Goal: Download file/media

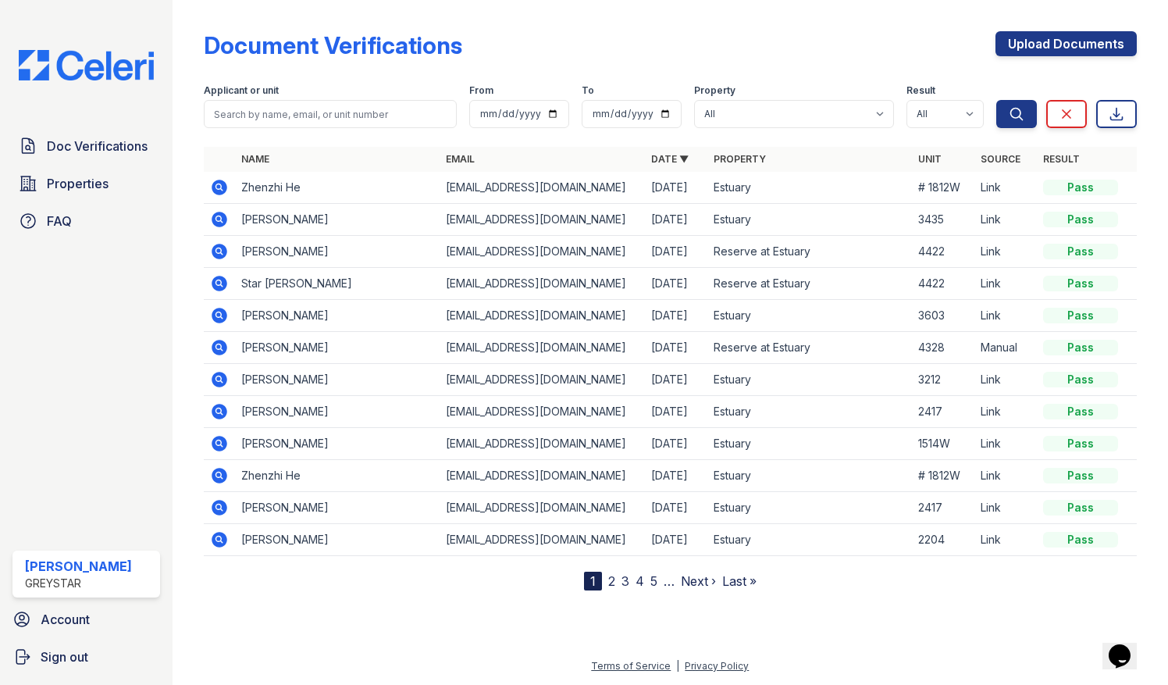
click at [223, 289] on icon at bounding box center [219, 283] width 19 height 19
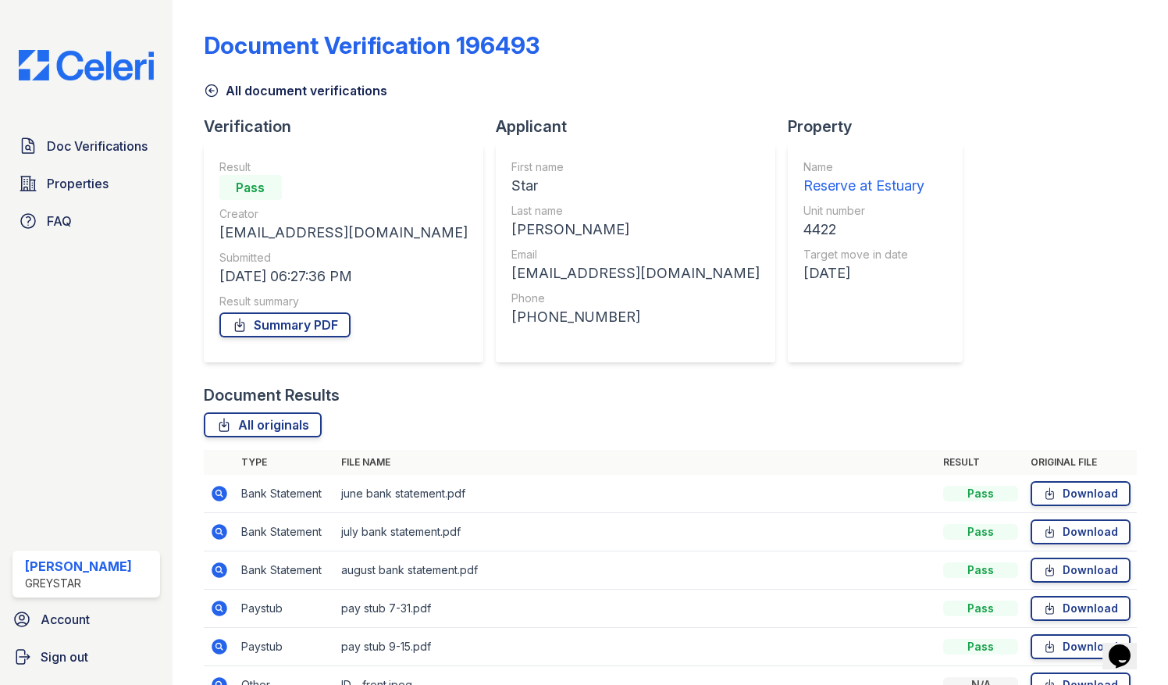
scroll to position [124, 0]
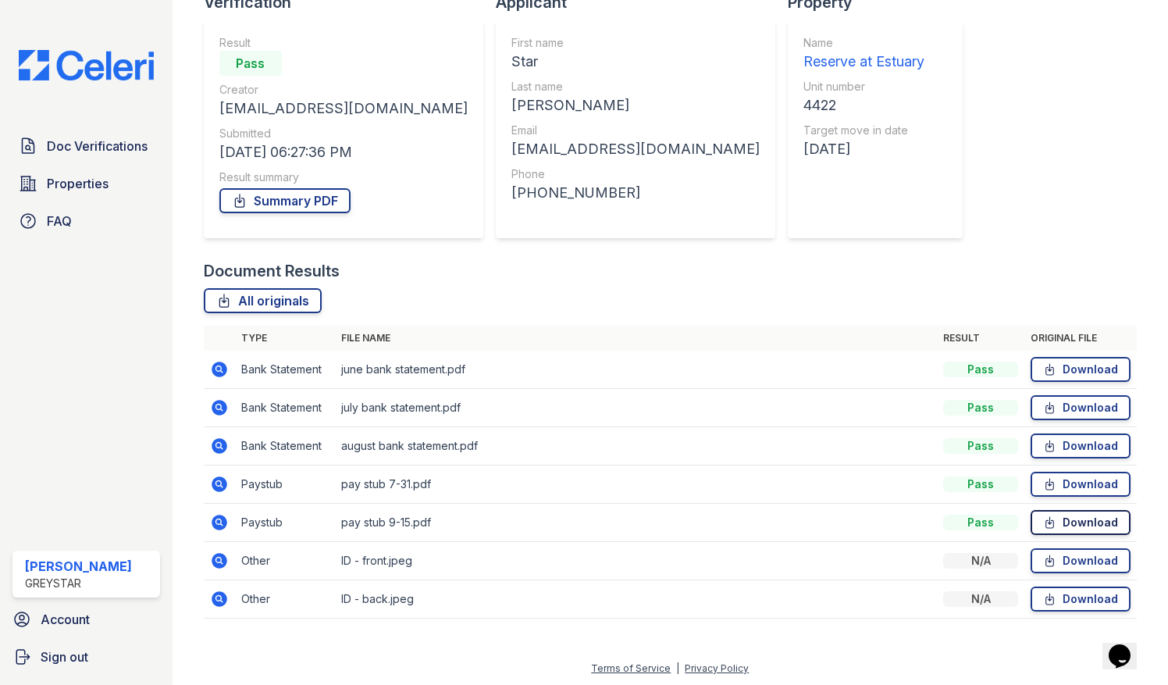
click at [1089, 525] on link "Download" at bounding box center [1080, 522] width 100 height 25
click at [1087, 484] on link "Download" at bounding box center [1080, 483] width 100 height 25
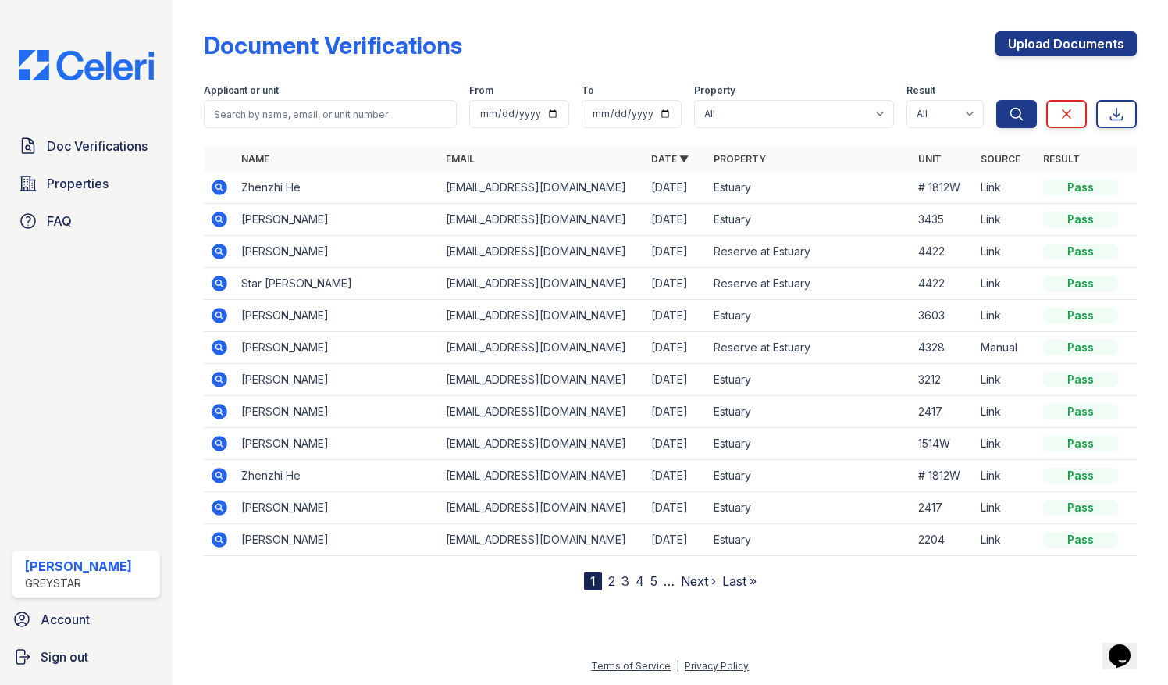
click at [221, 252] on icon at bounding box center [219, 251] width 19 height 19
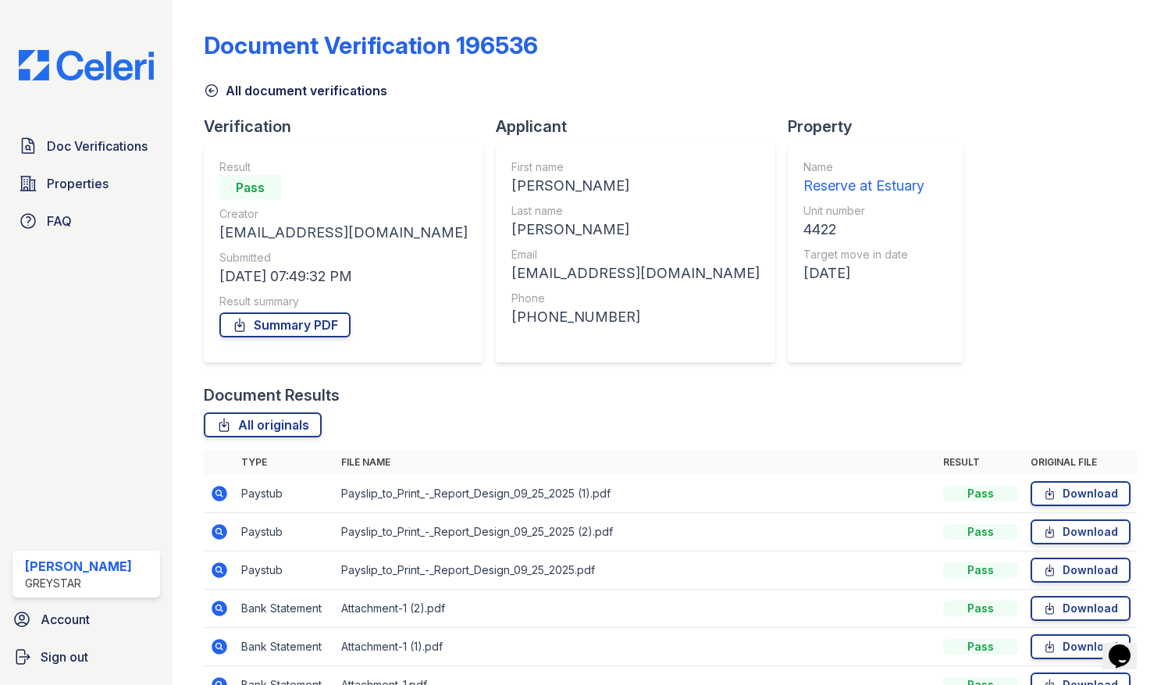
scroll to position [86, 0]
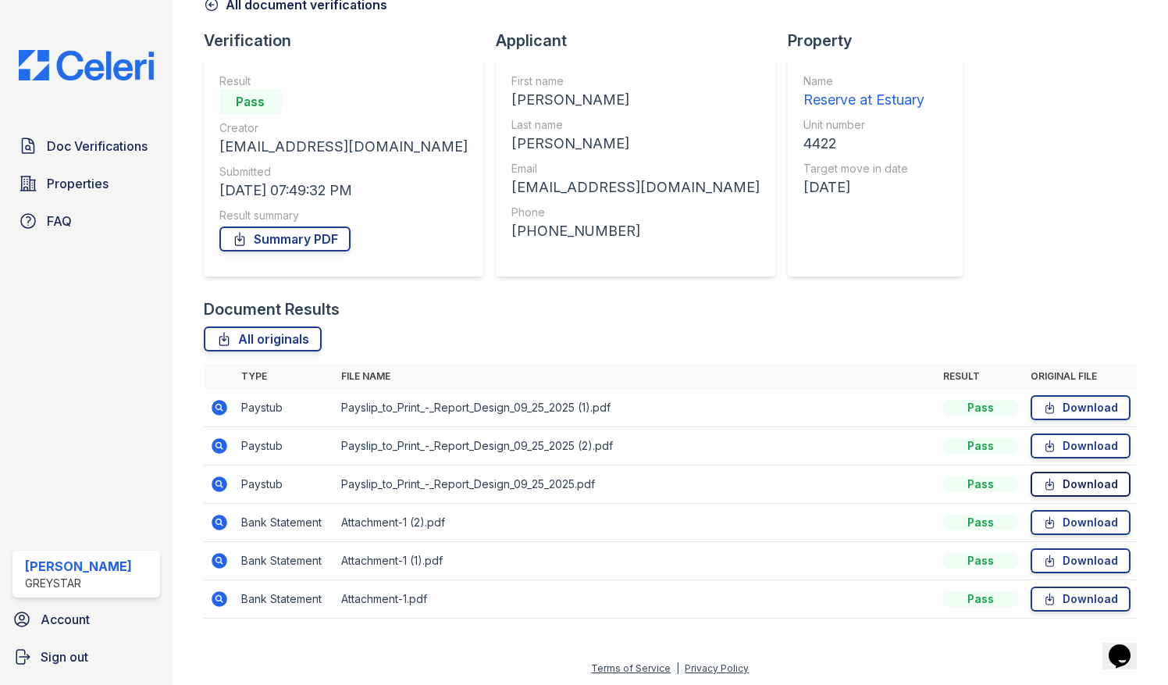
click at [1061, 480] on link "Download" at bounding box center [1080, 483] width 100 height 25
click at [1083, 442] on link "Download" at bounding box center [1080, 445] width 100 height 25
